Goal: Information Seeking & Learning: Learn about a topic

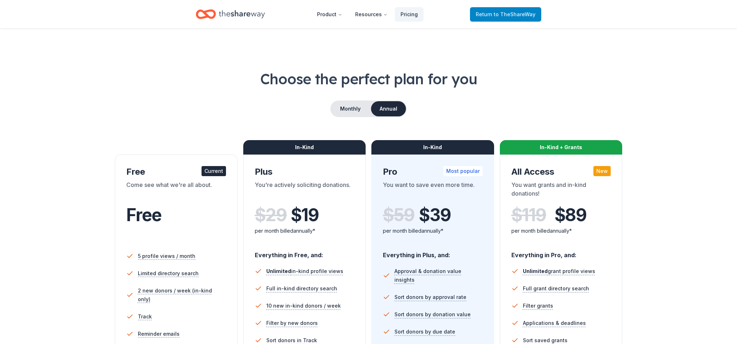
click at [493, 13] on span "Return to TheShareWay" at bounding box center [506, 14] width 60 height 9
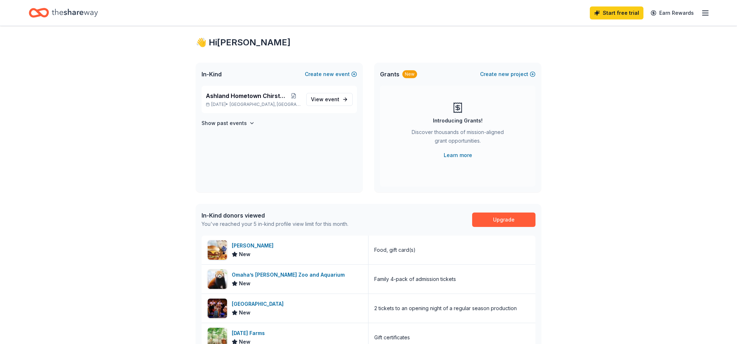
scroll to position [14, 0]
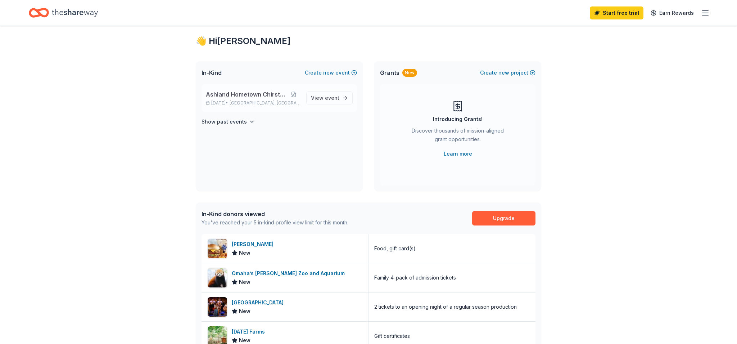
click at [251, 94] on span "Ashland Hometown Chirstmas" at bounding box center [246, 94] width 81 height 9
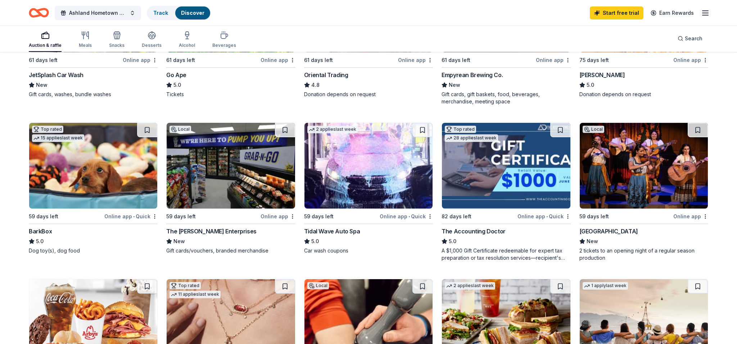
scroll to position [167, 0]
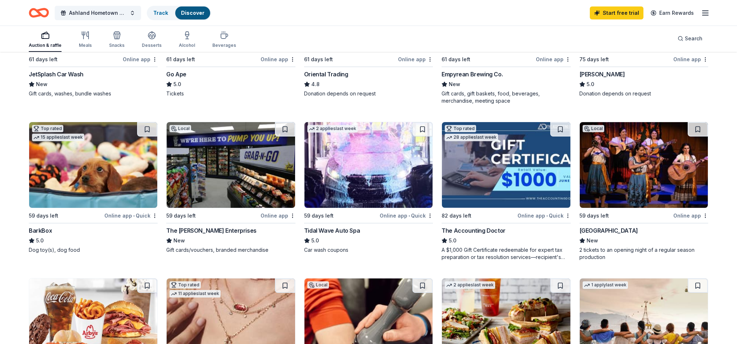
click at [332, 230] on div "Tidal Wave Auto Spa" at bounding box center [332, 230] width 56 height 9
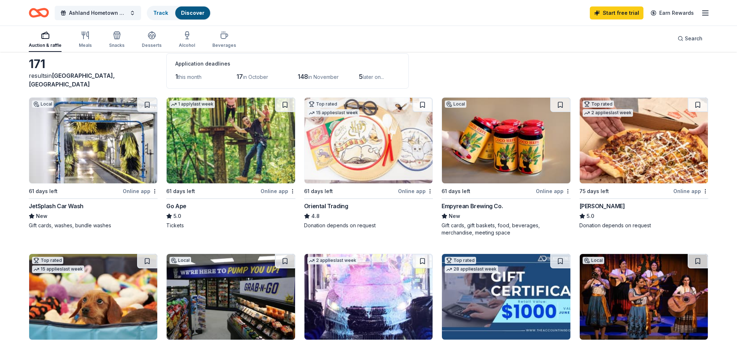
scroll to position [36, 0]
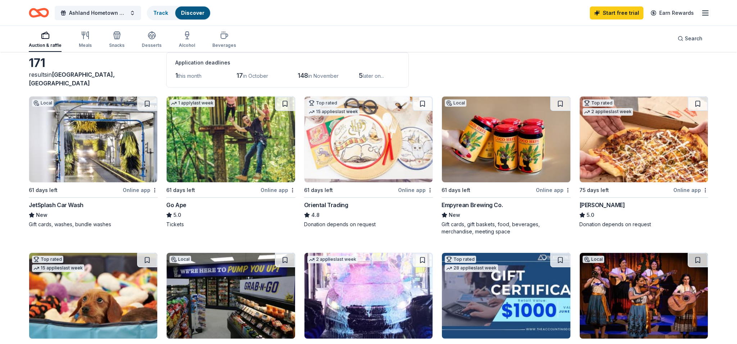
click at [76, 162] on img at bounding box center [93, 139] width 128 height 86
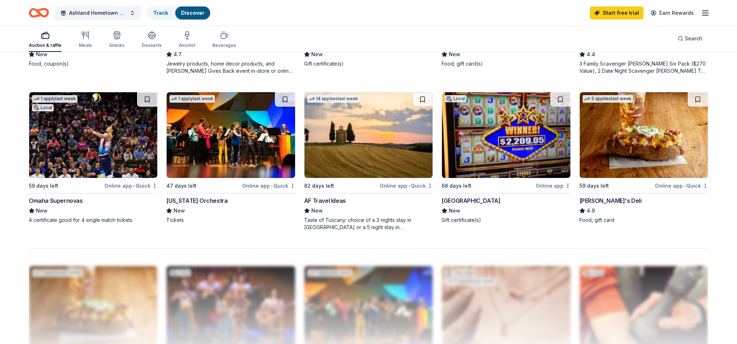
scroll to position [505, 0]
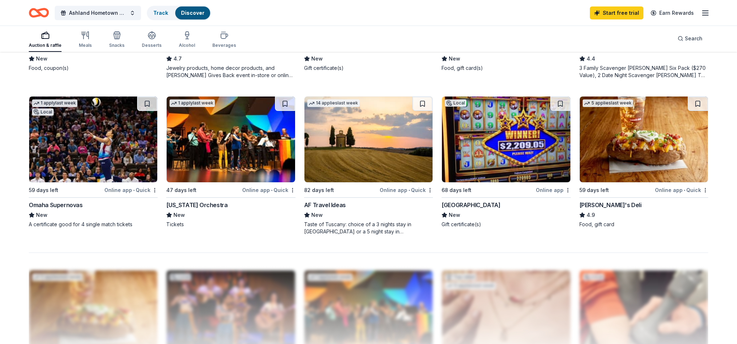
click at [692, 190] on div "Online app • Quick" at bounding box center [681, 189] width 53 height 9
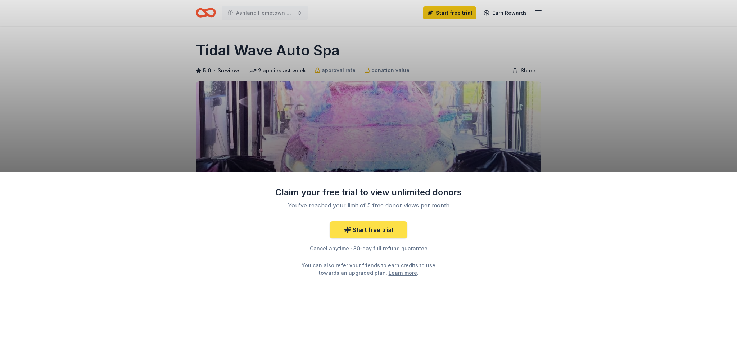
click at [368, 229] on link "Start free trial" at bounding box center [369, 229] width 78 height 17
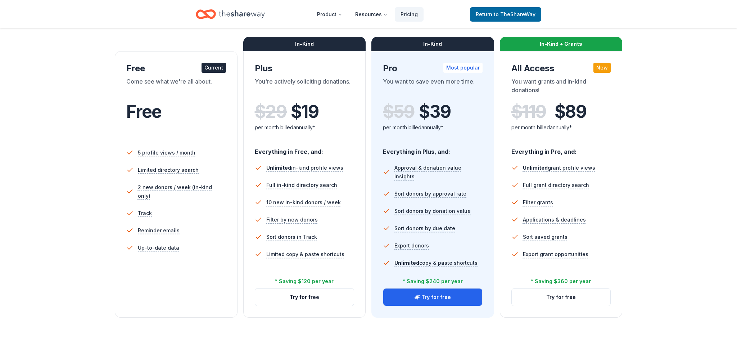
scroll to position [104, 0]
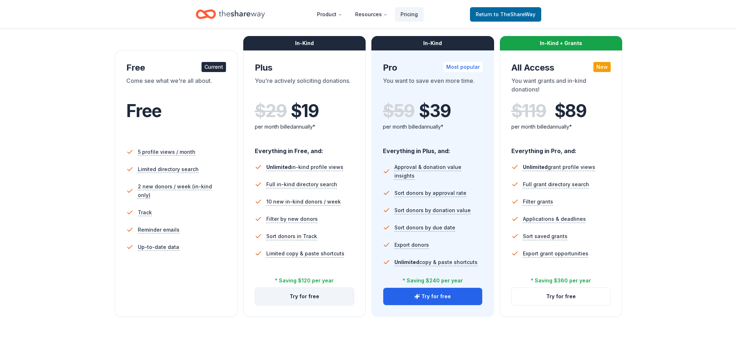
drag, startPoint x: 307, startPoint y: 296, endPoint x: 343, endPoint y: 294, distance: 35.7
click at [307, 296] on button "Try for free" at bounding box center [304, 296] width 99 height 17
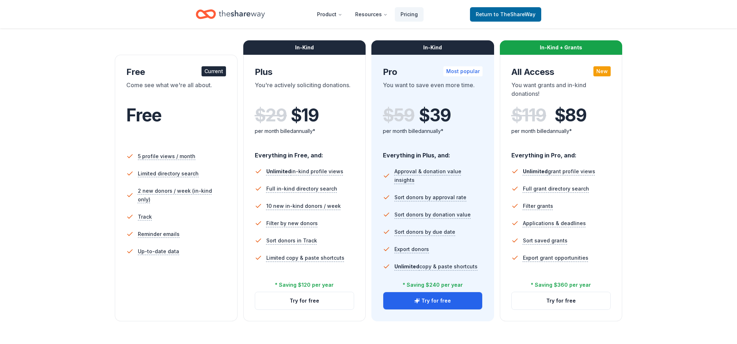
scroll to position [100, 0]
click at [214, 72] on div "Current" at bounding box center [214, 71] width 24 height 10
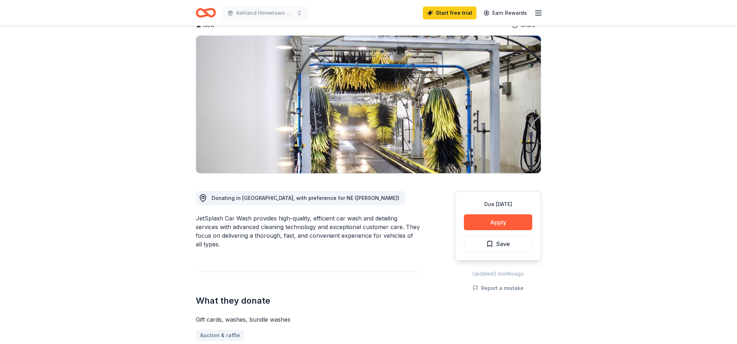
scroll to position [46, 0]
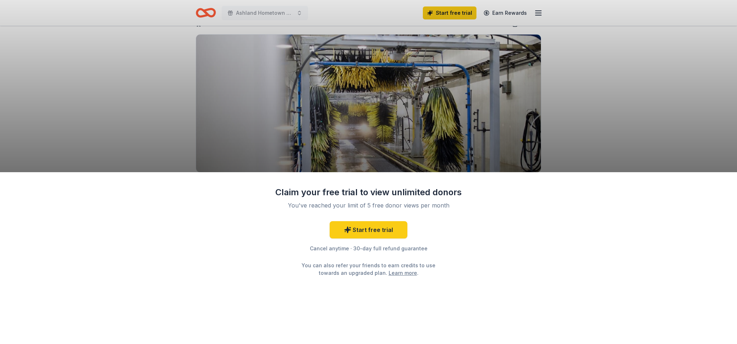
click at [539, 105] on div "Claim your free trial to view unlimited donors You've reached your limit of 5 f…" at bounding box center [368, 172] width 737 height 344
click at [407, 94] on div "Claim your free trial to view unlimited donors You've reached your limit of 5 f…" at bounding box center [368, 172] width 737 height 344
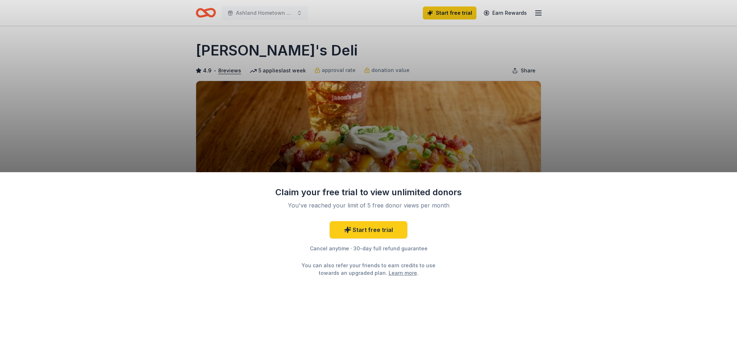
click at [469, 126] on div "Claim your free trial to view unlimited donors You've reached your limit of 5 f…" at bounding box center [368, 172] width 737 height 344
